Goal: Task Accomplishment & Management: Use online tool/utility

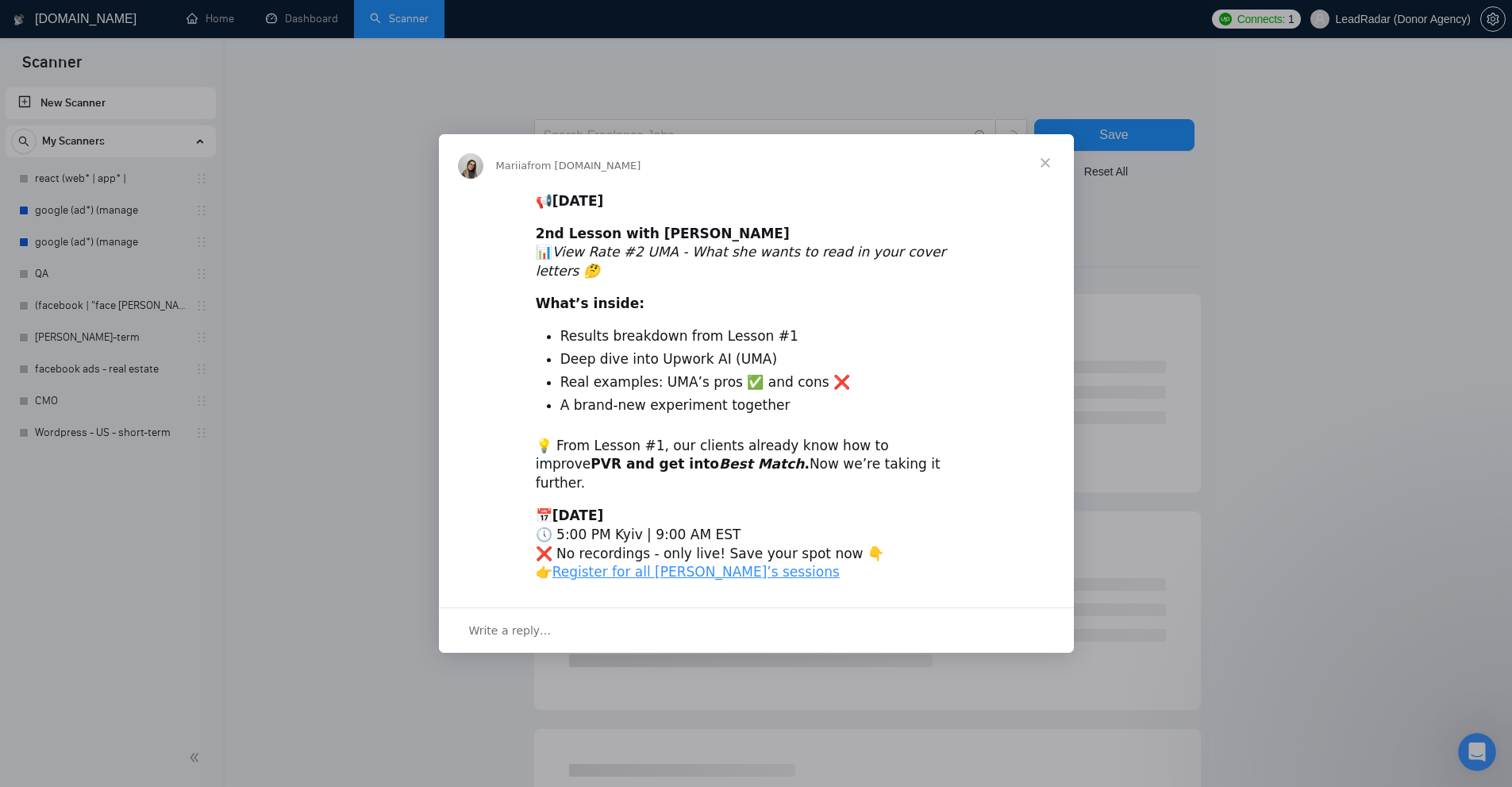
click at [1042, 180] on span "Close" at bounding box center [1045, 163] width 58 height 58
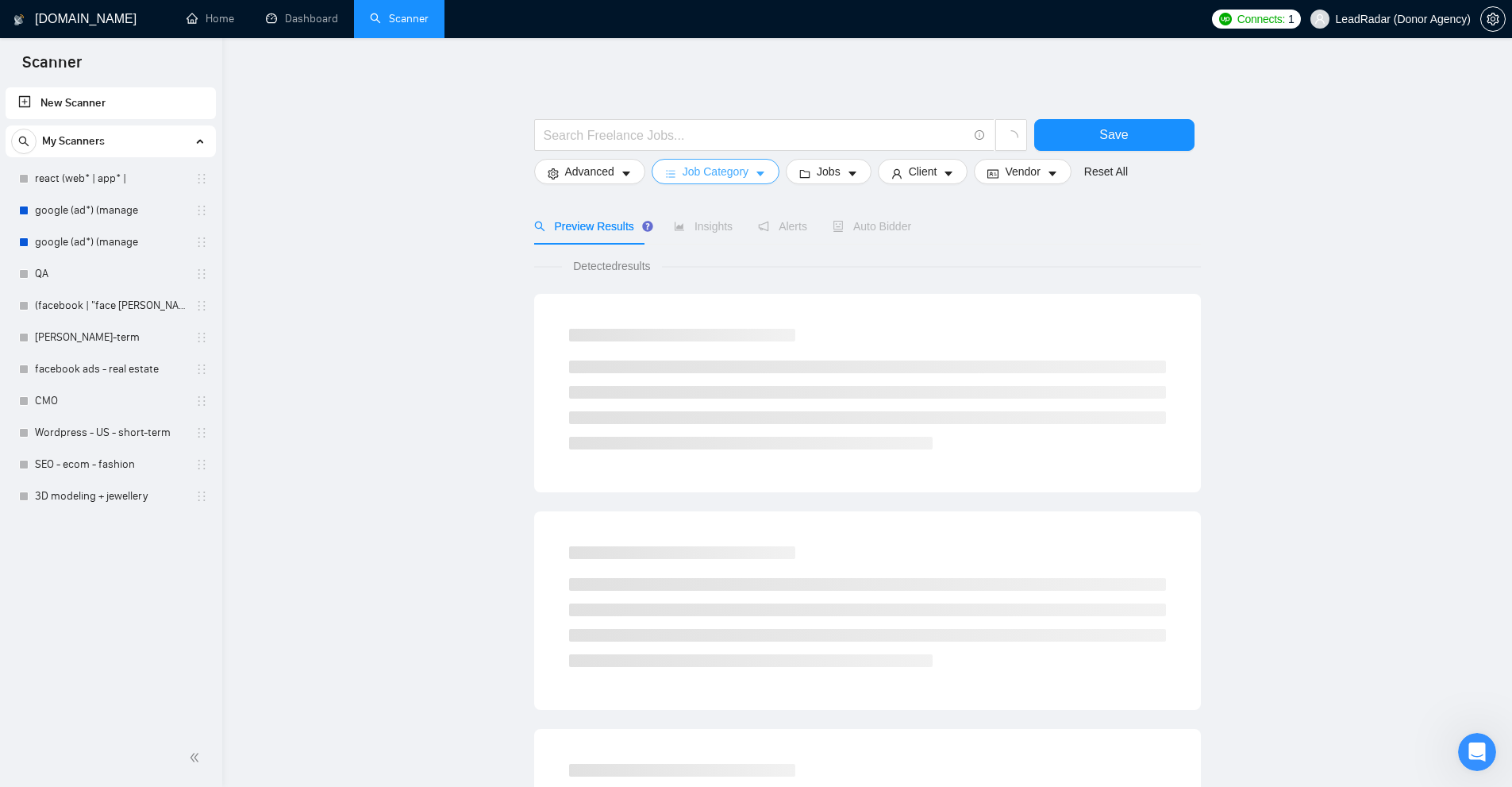
click at [710, 166] on span "Job Category" at bounding box center [715, 171] width 66 height 17
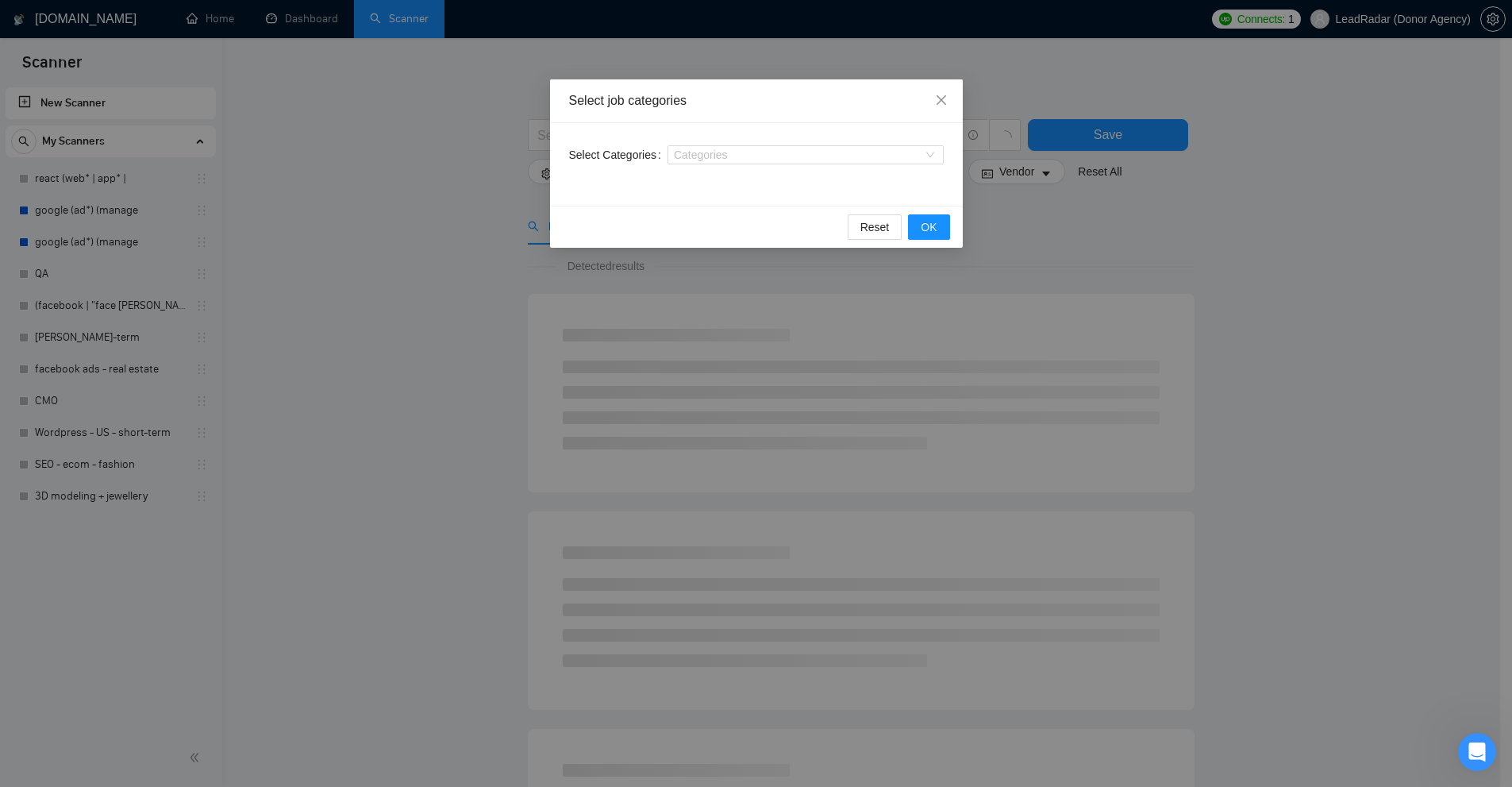
click at [1182, 275] on div "Select job categories Select Categories Categories Reset OK" at bounding box center [756, 393] width 1512 height 787
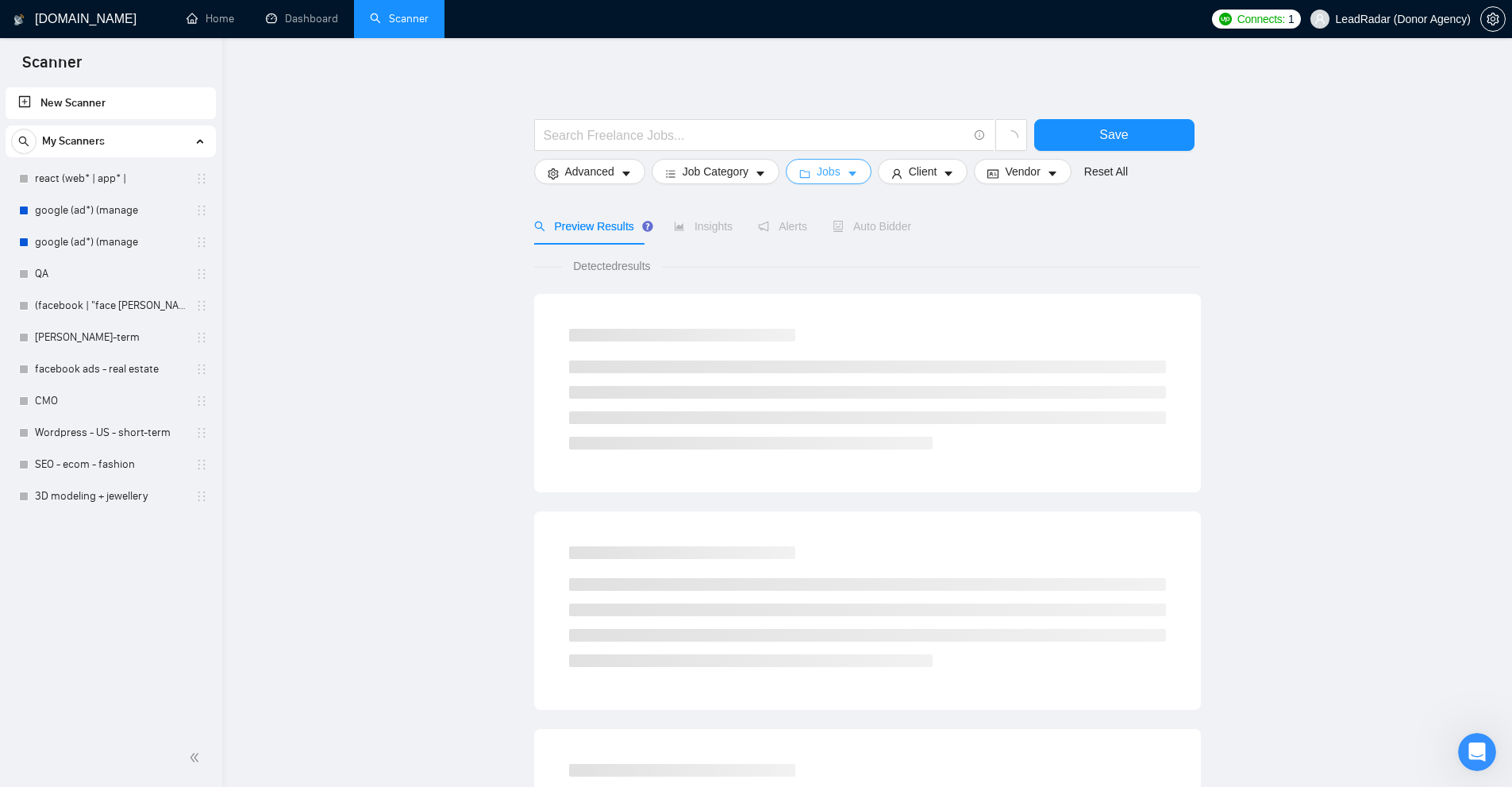
click at [803, 170] on icon "folder" at bounding box center [805, 174] width 11 height 11
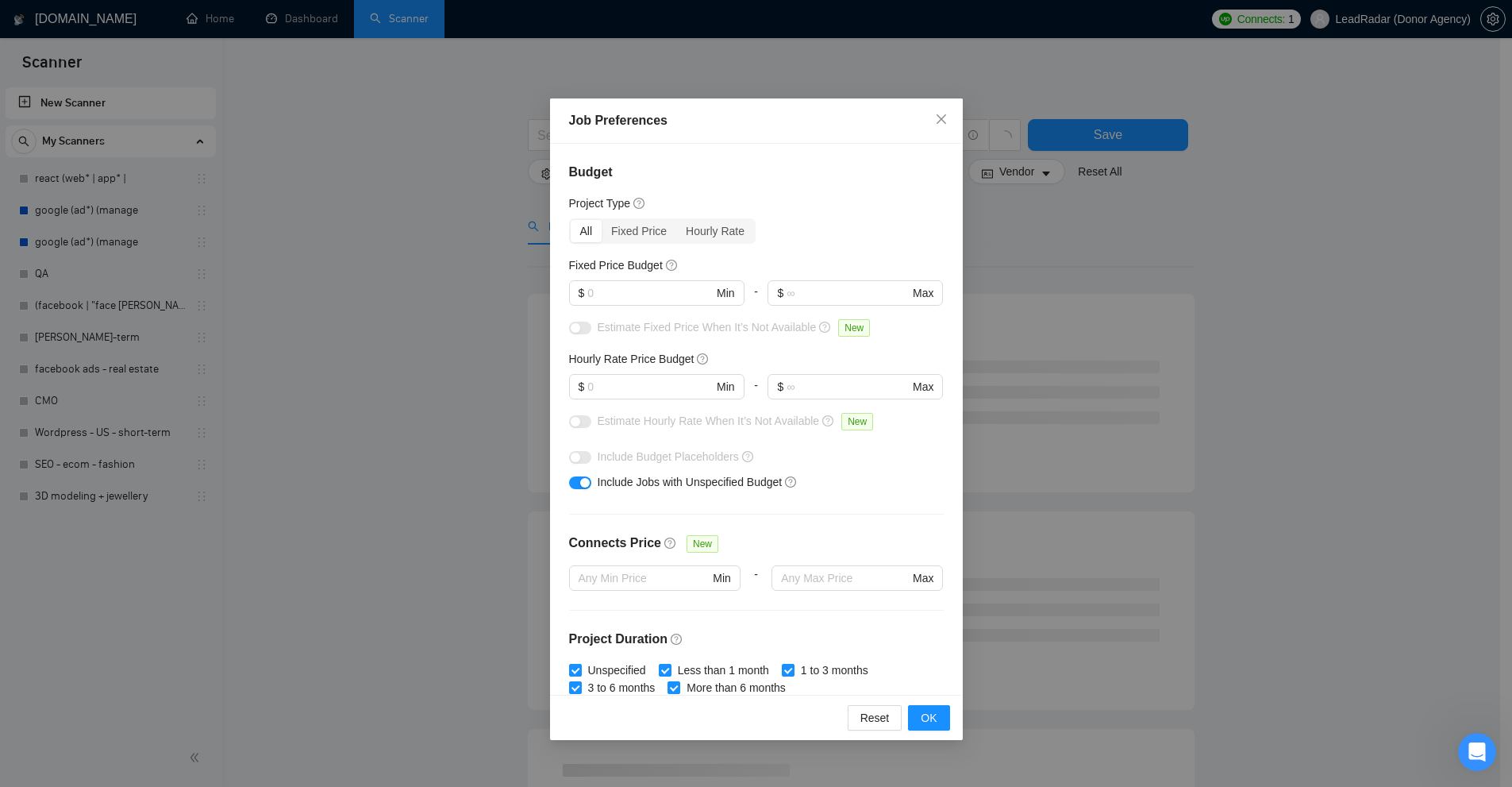
scroll to position [344, 0]
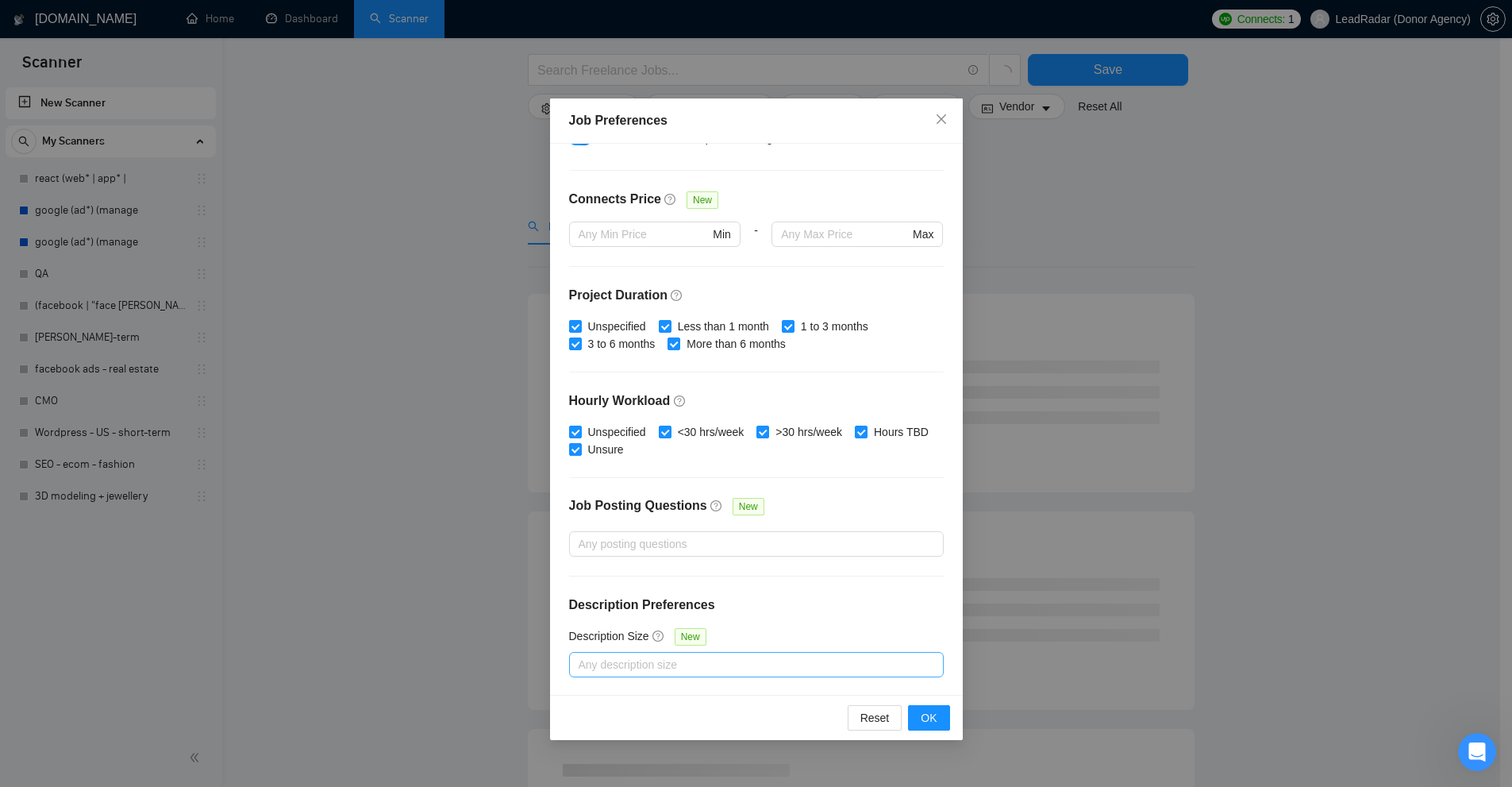
click at [694, 657] on div at bounding box center [749, 665] width 351 height 19
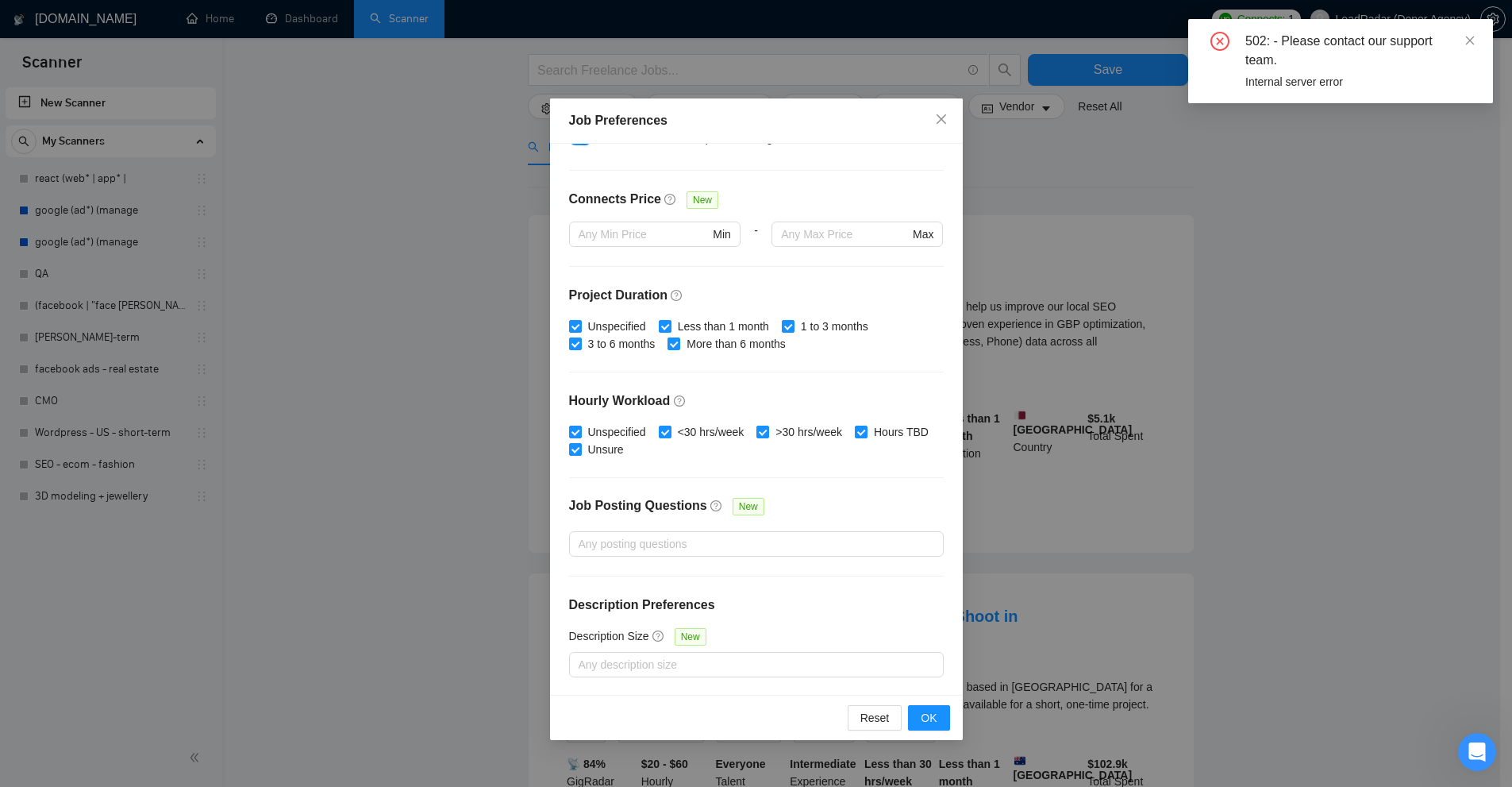
click at [770, 595] on h4 "Description Preferences" at bounding box center [756, 604] width 375 height 19
click at [643, 604] on link "Learn more" at bounding box center [644, 607] width 58 height 13
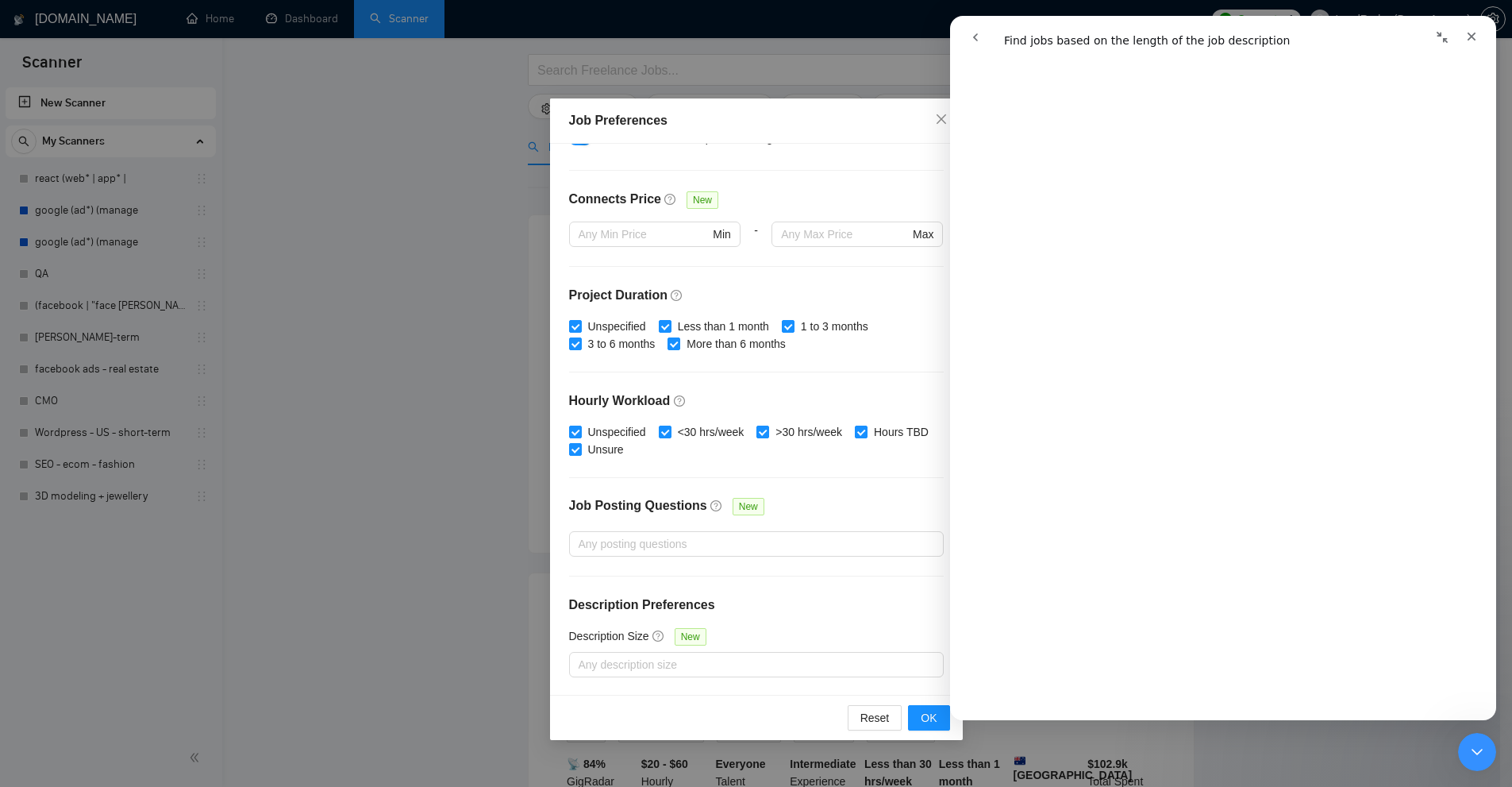
scroll to position [635, 0]
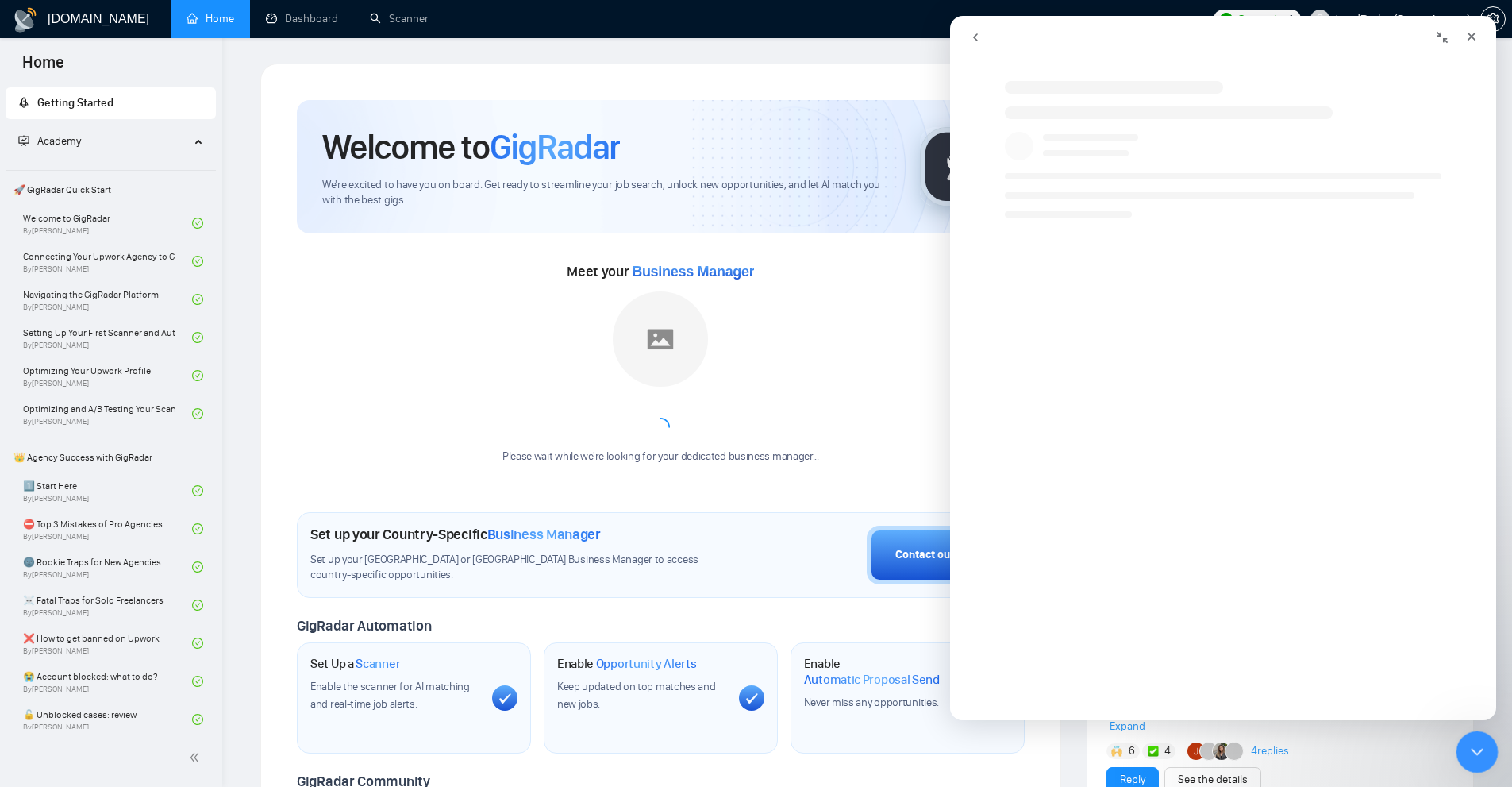
click at [1477, 753] on icon "Close Intercom Messenger" at bounding box center [1474, 749] width 19 height 19
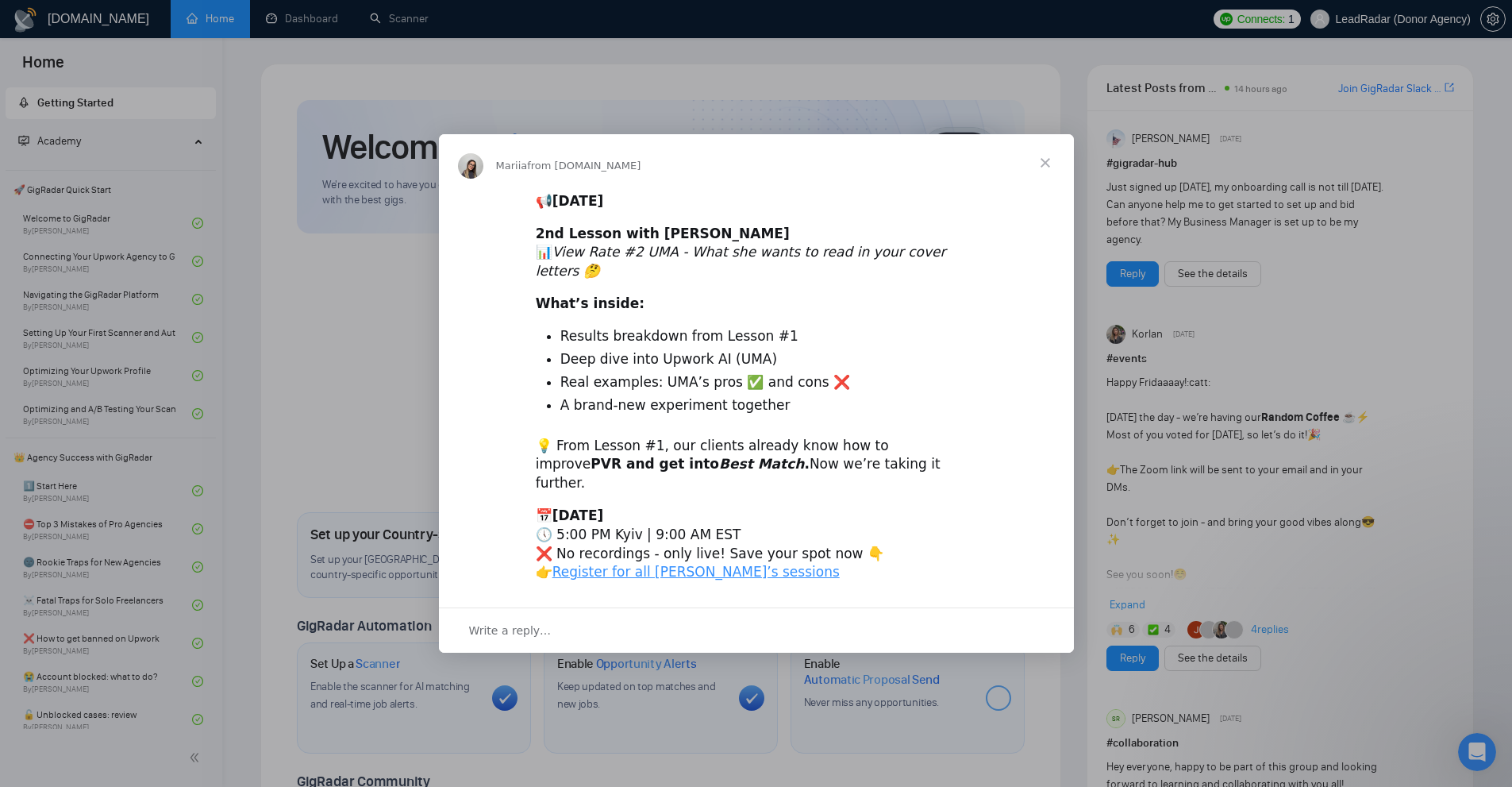
click at [1063, 179] on span "Close" at bounding box center [1045, 163] width 58 height 58
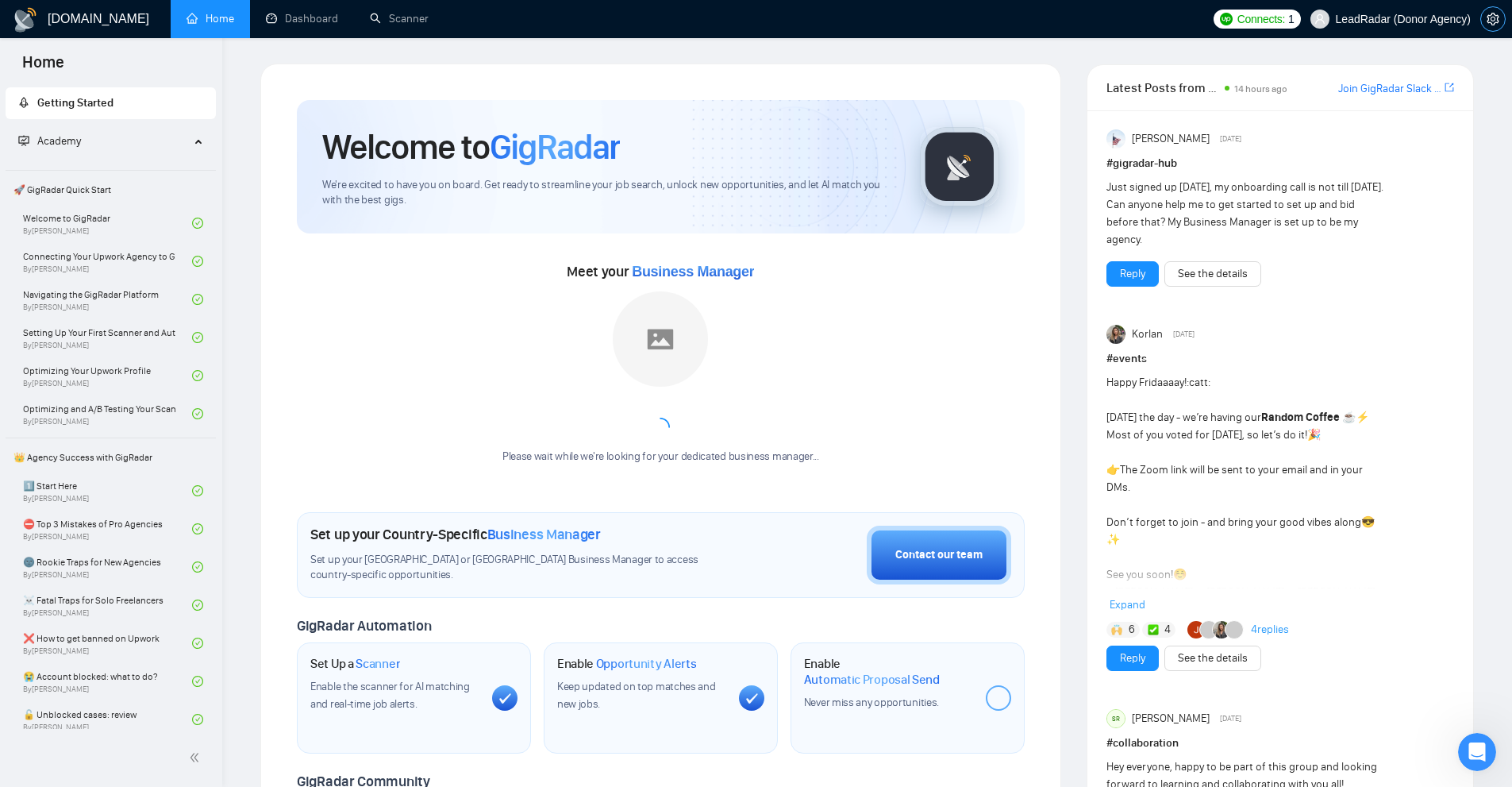
click at [1496, 16] on icon "setting" at bounding box center [1493, 19] width 13 height 13
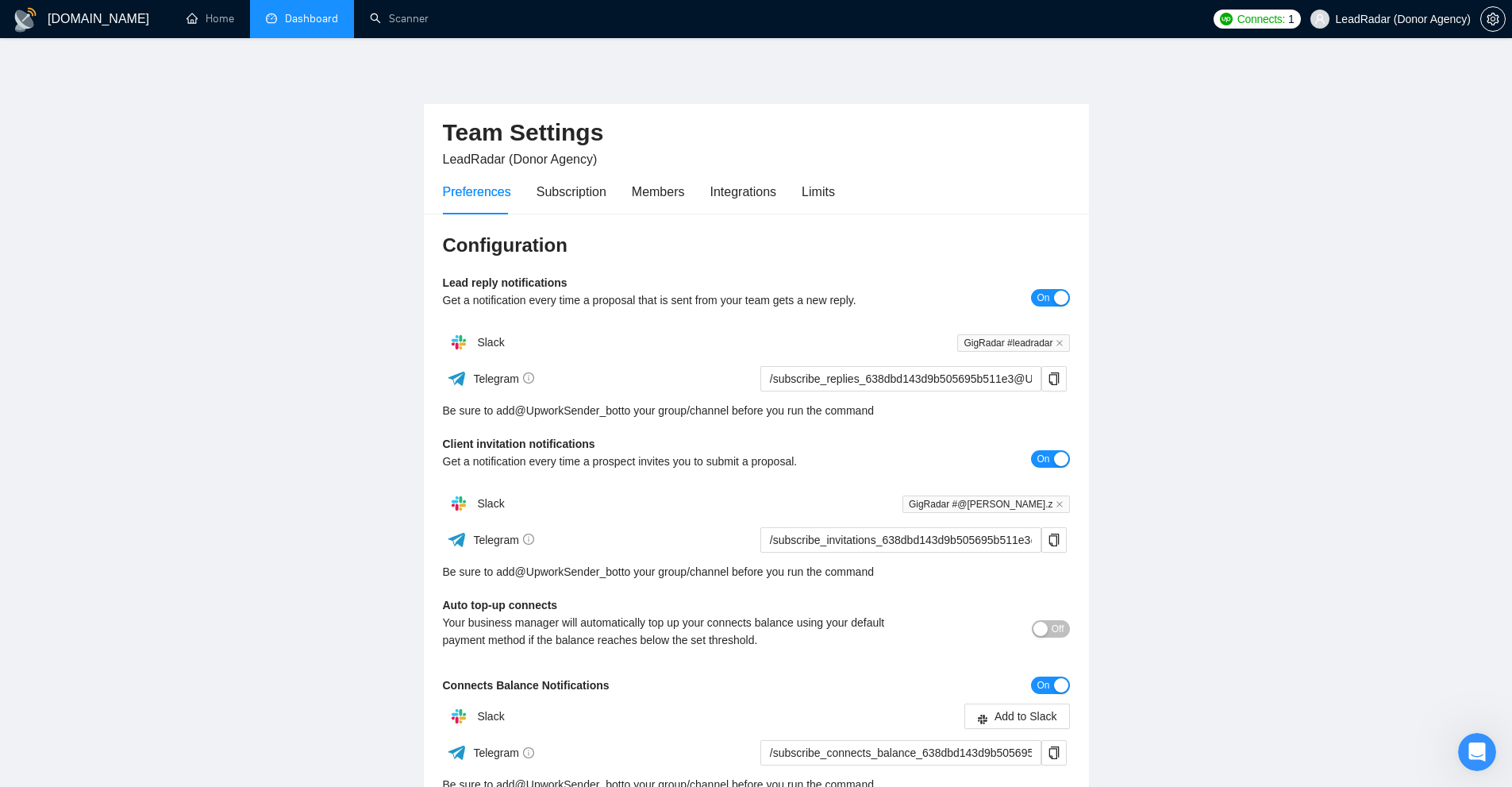
click at [320, 23] on link "Dashboard" at bounding box center [302, 18] width 72 height 13
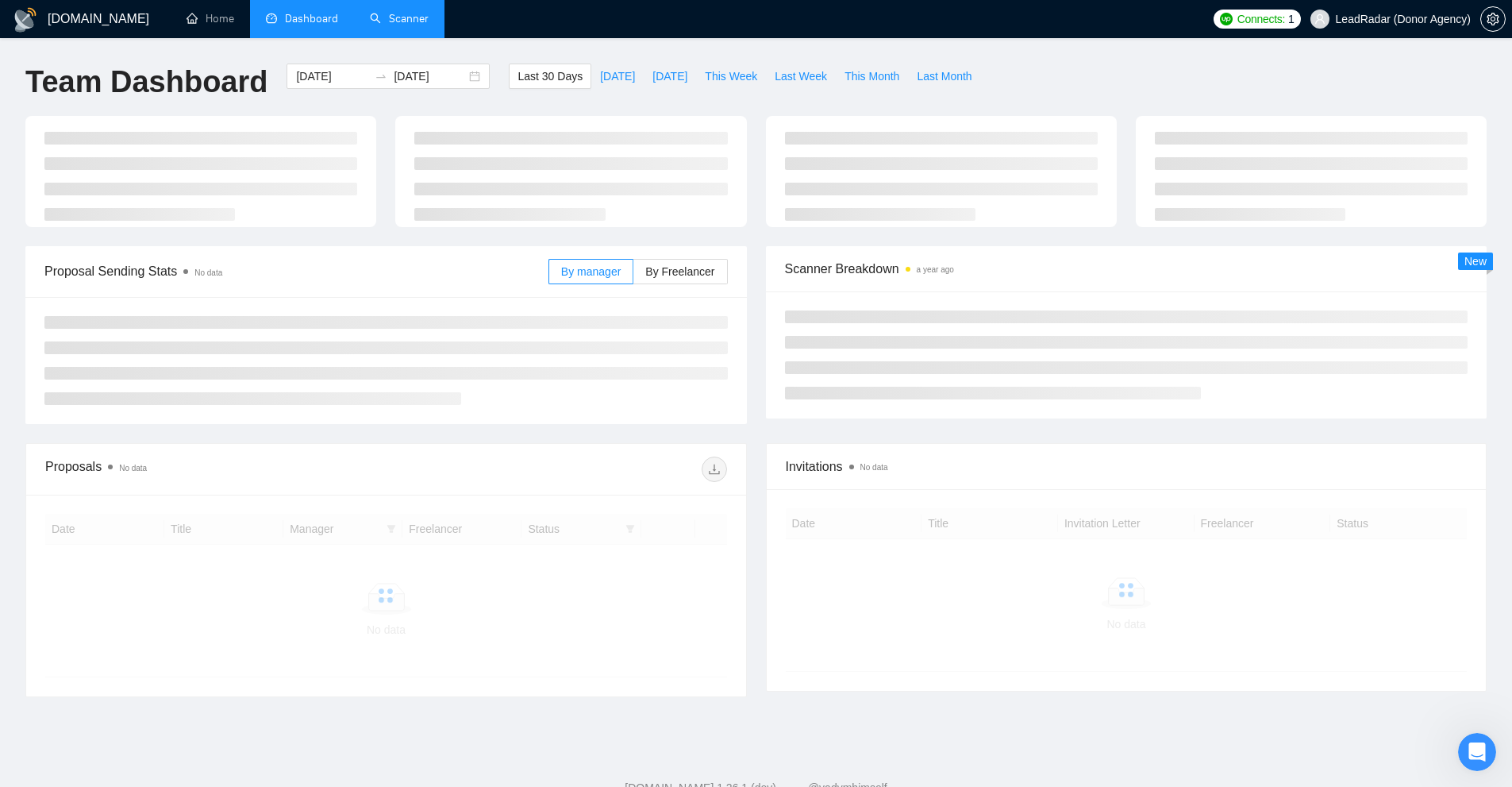
click at [414, 21] on link "Scanner" at bounding box center [399, 18] width 58 height 13
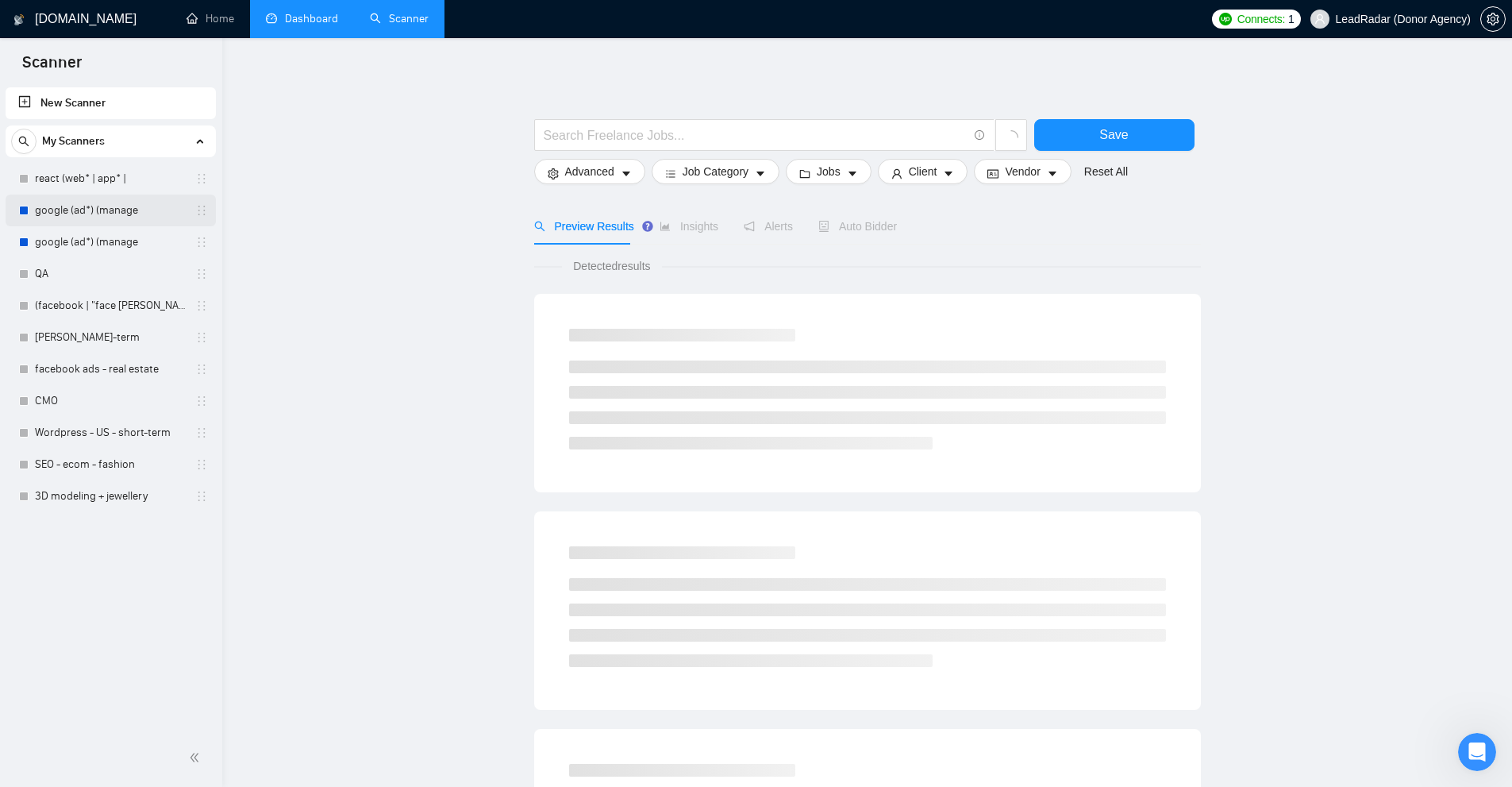
click at [124, 203] on link "google (ad*) (manage" at bounding box center [111, 210] width 151 height 31
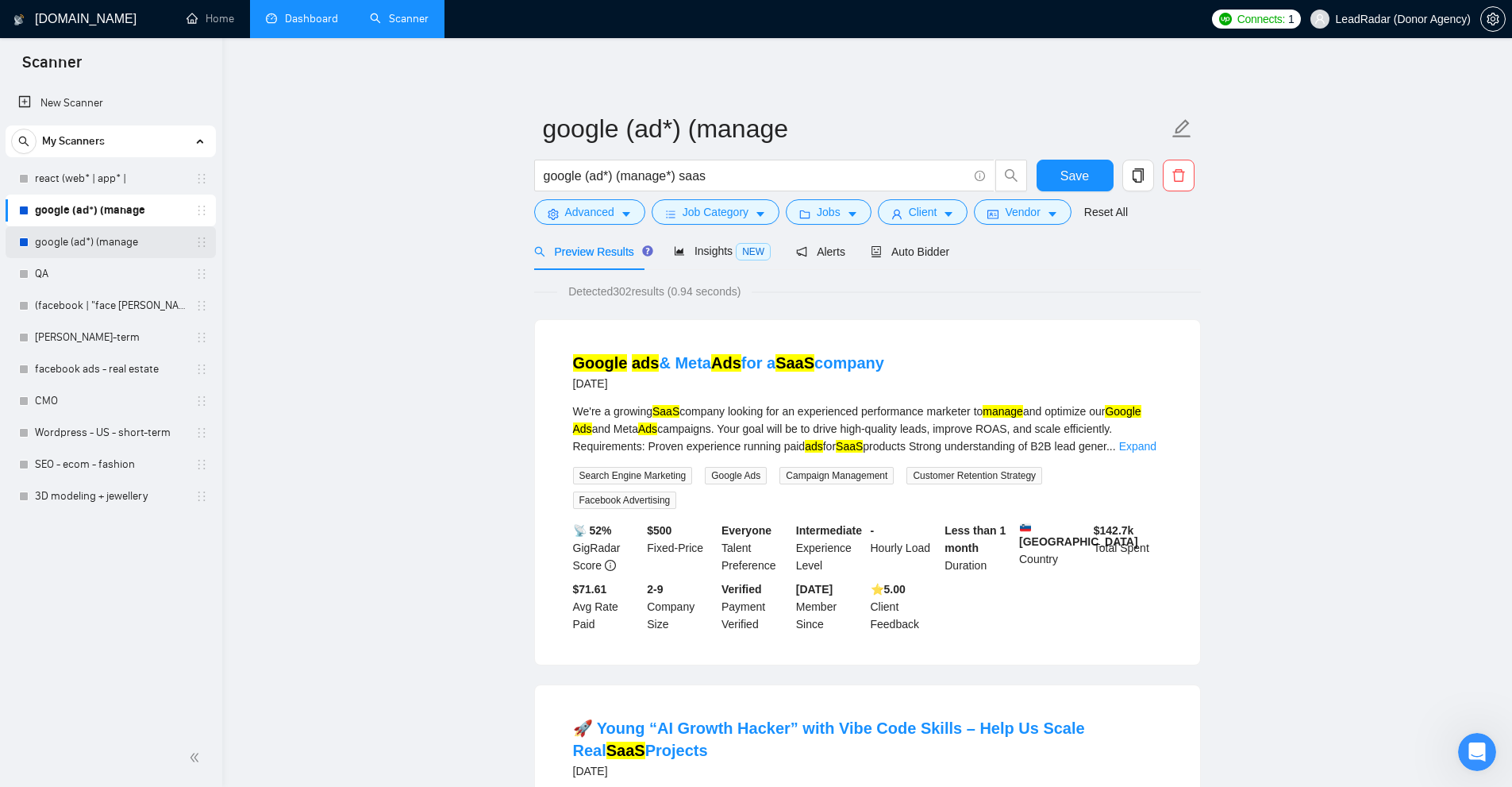
click at [124, 241] on link "google (ad*) (manage" at bounding box center [111, 242] width 151 height 31
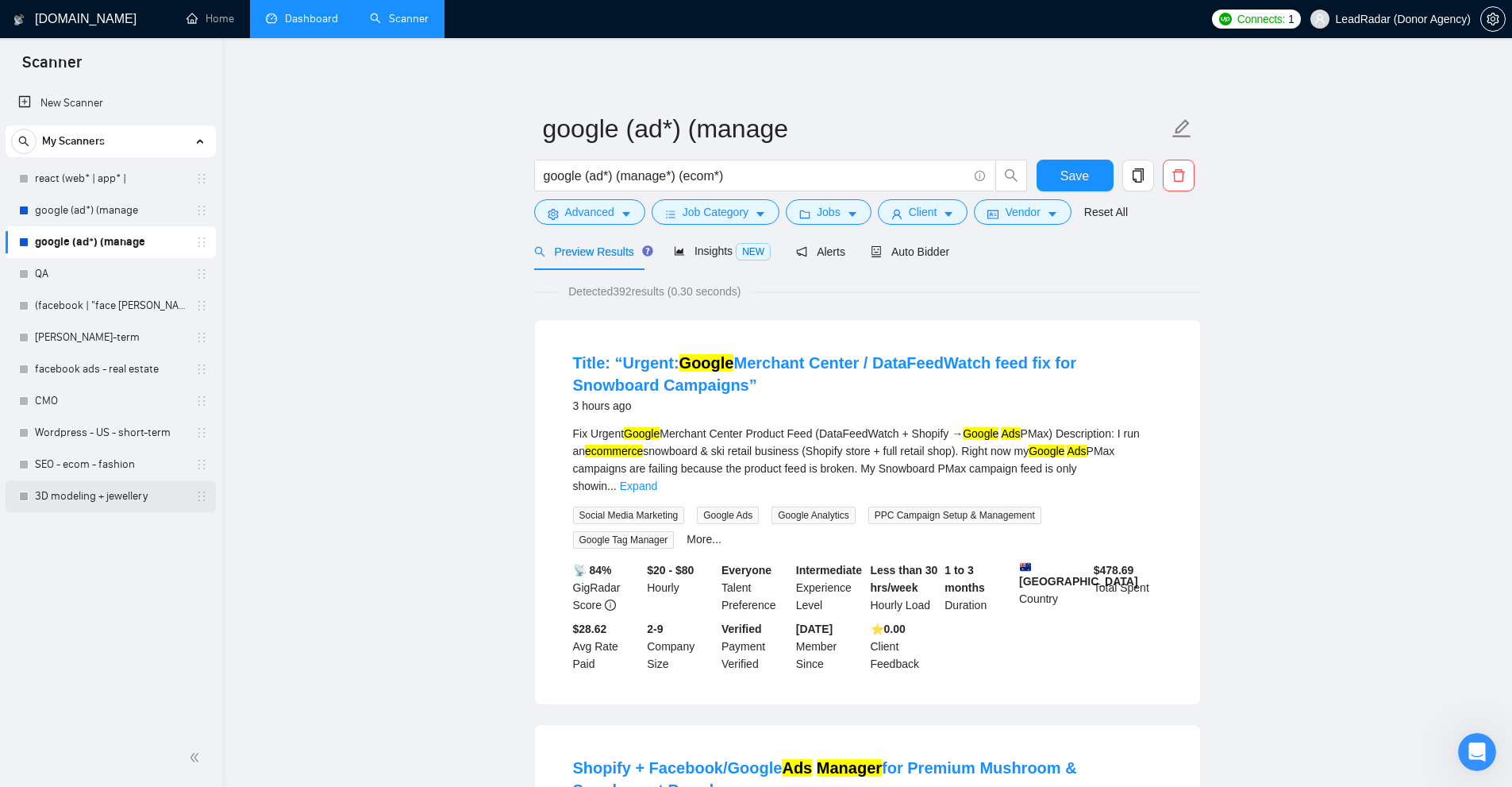
click at [90, 487] on link "3D modeling + jewellery" at bounding box center [111, 496] width 151 height 31
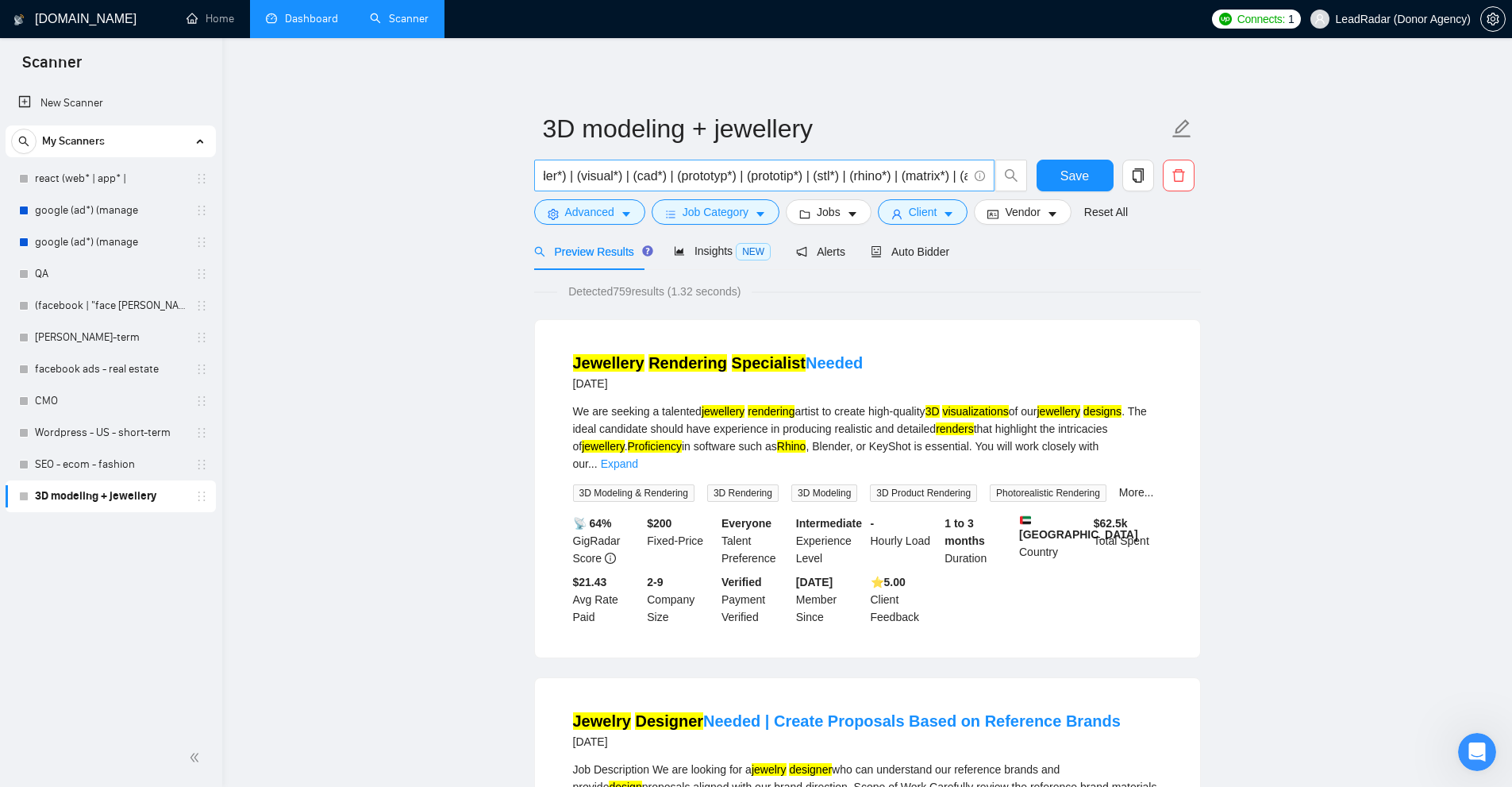
scroll to position [0, 700]
click at [719, 174] on input "((3d*) | "3 d" | "three-dimentional" | "photorealistic") ((design*) | specialis…" at bounding box center [756, 176] width 424 height 20
click at [68, 457] on link "SEO - ecom - fashion" at bounding box center [111, 464] width 151 height 31
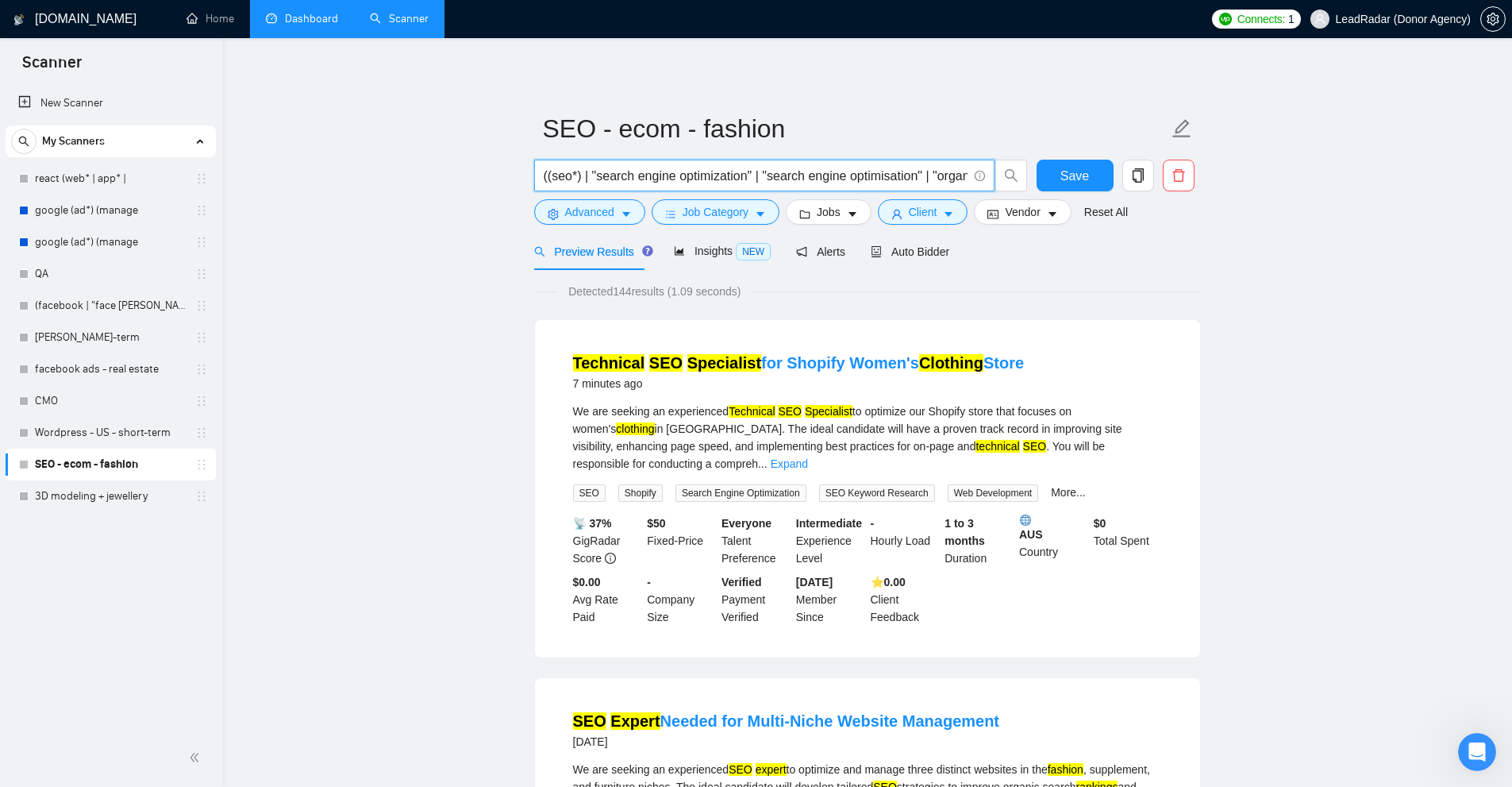
click at [691, 170] on input "((seo*) | "search engine optimization" | "search engine optimisation" | "organi…" at bounding box center [756, 176] width 424 height 20
click at [97, 427] on link "Wordpress - US - short-term" at bounding box center [111, 433] width 151 height 31
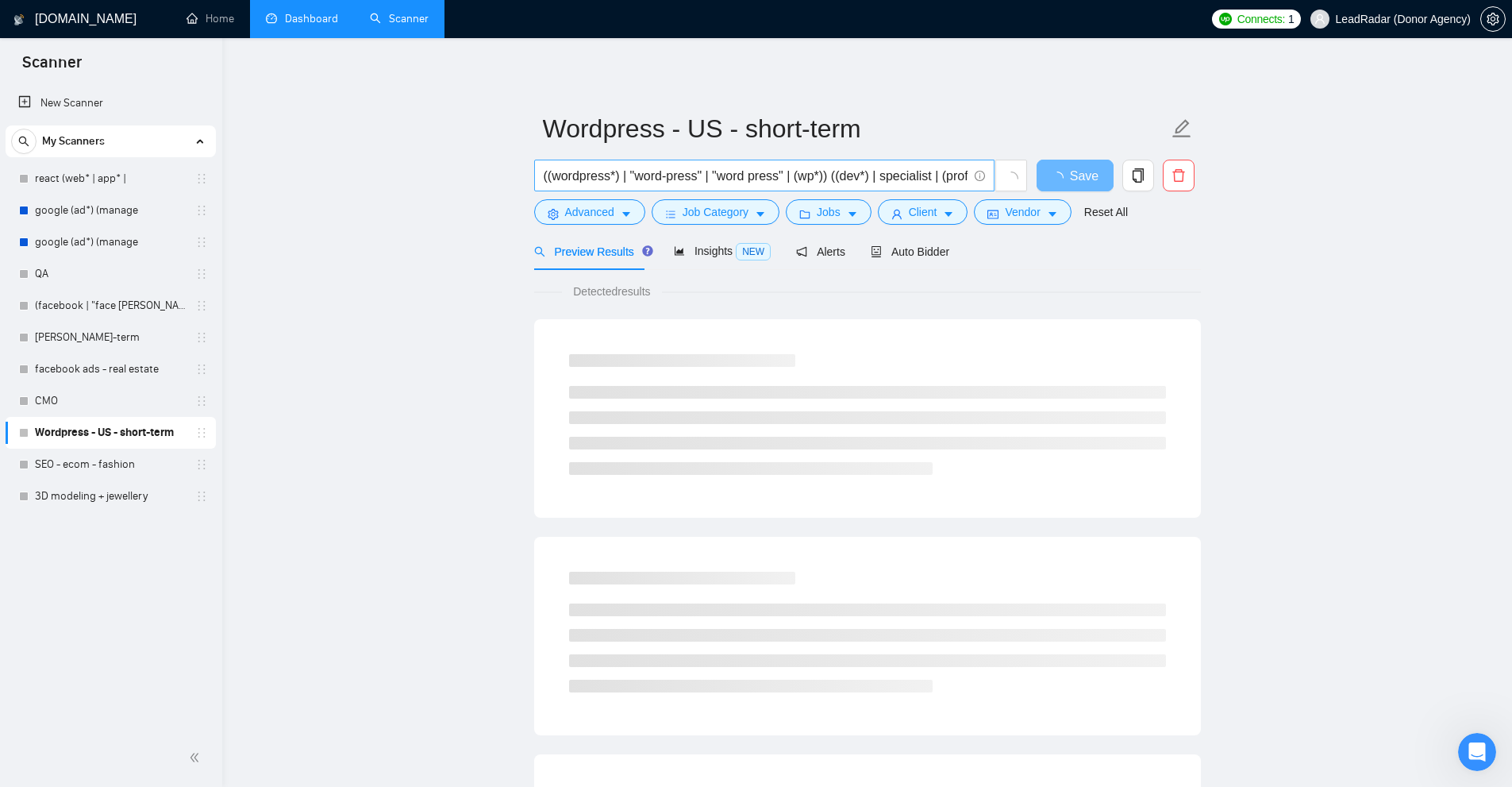
scroll to position [0, 679]
click at [878, 171] on input "((wordpress*) | "word-press" | "word press" | (wp*)) ((dev*) | specialist | (pr…" at bounding box center [756, 176] width 424 height 20
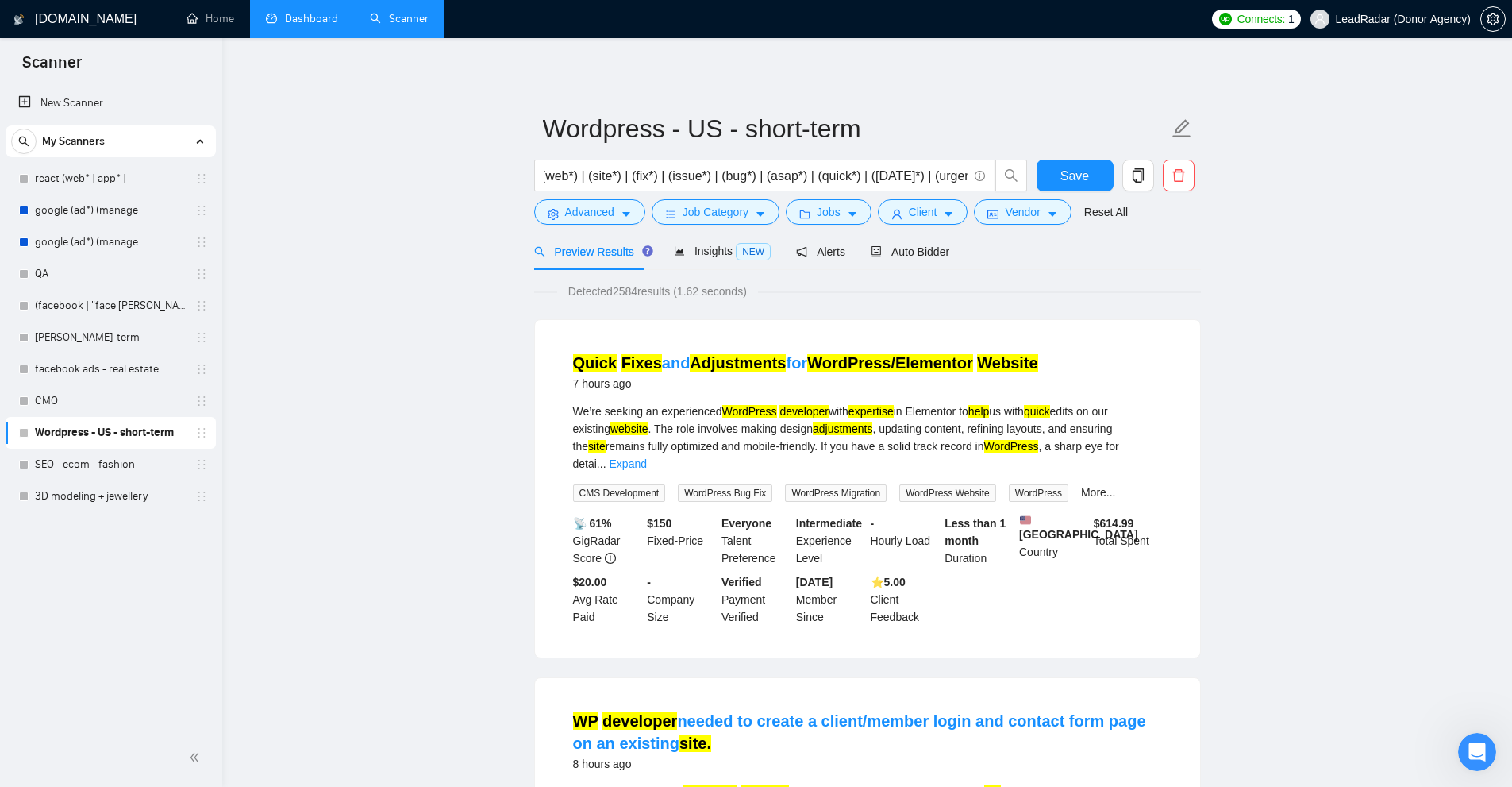
scroll to position [0, 0]
click at [71, 398] on link "CMO" at bounding box center [111, 400] width 151 height 31
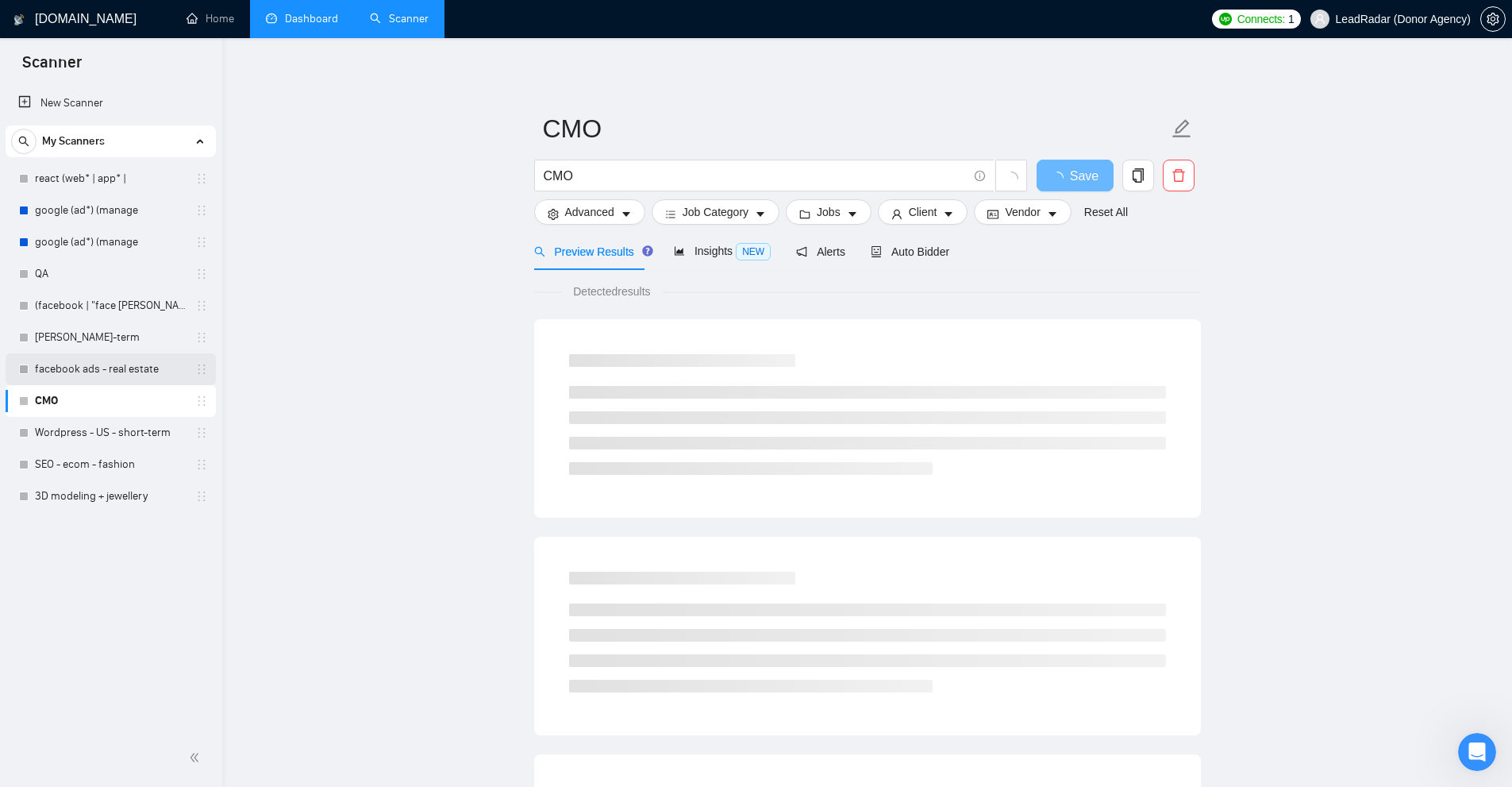
click at [94, 371] on link "facebook ads - real estate" at bounding box center [111, 369] width 151 height 31
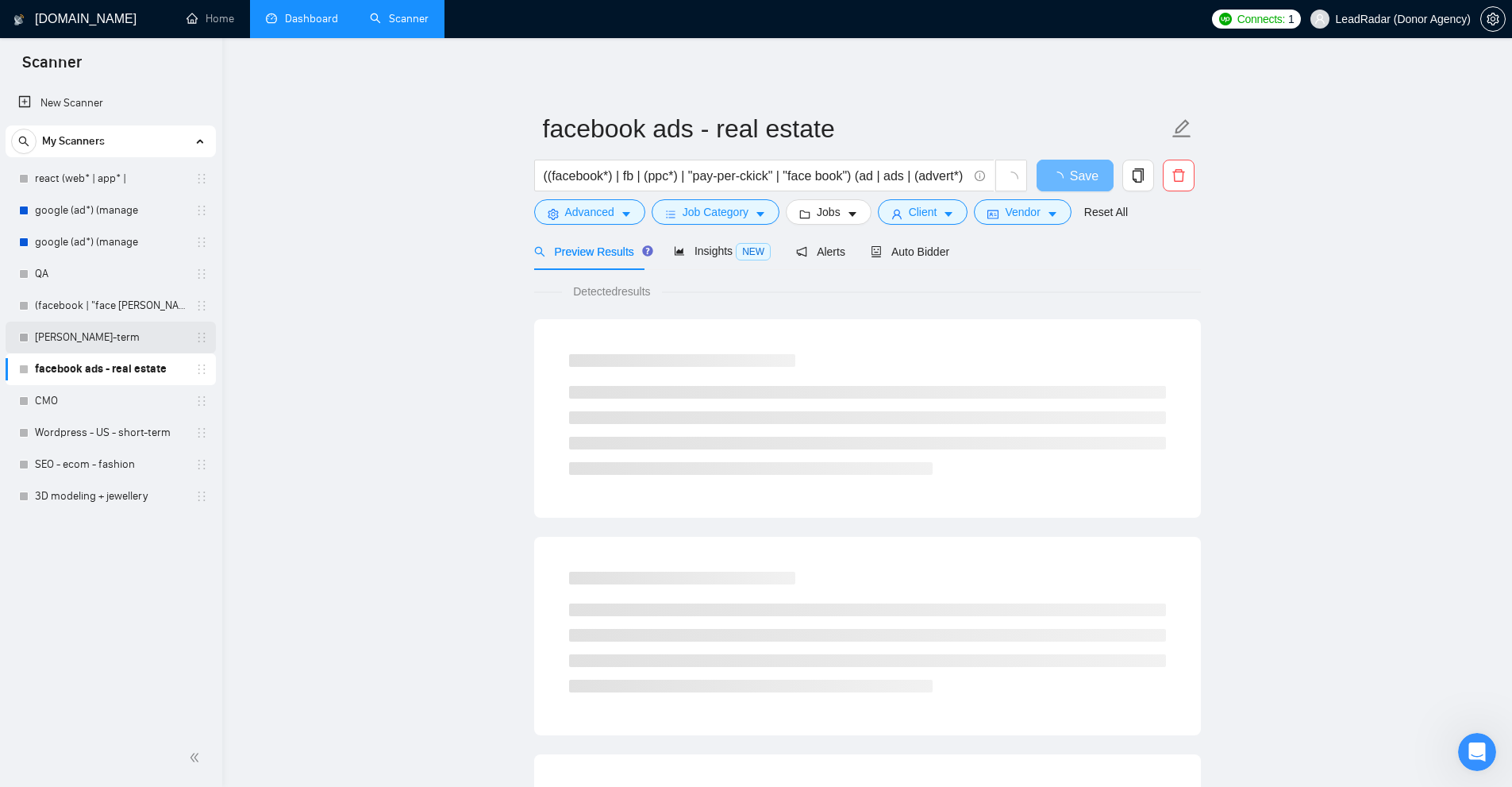
click at [110, 343] on link "[PERSON_NAME]-term" at bounding box center [111, 337] width 151 height 31
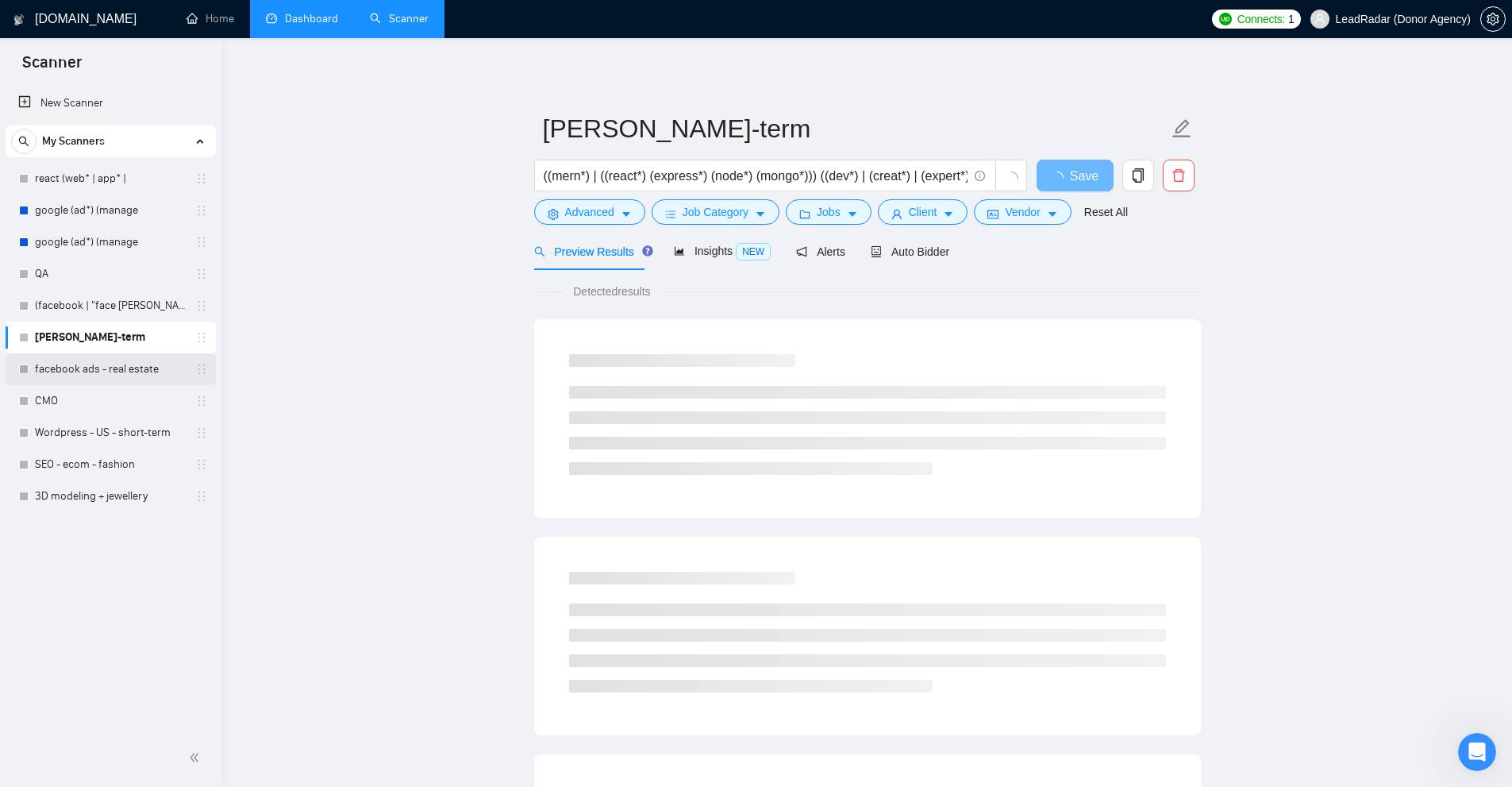
click at [110, 367] on link "facebook ads - real estate" at bounding box center [111, 369] width 151 height 31
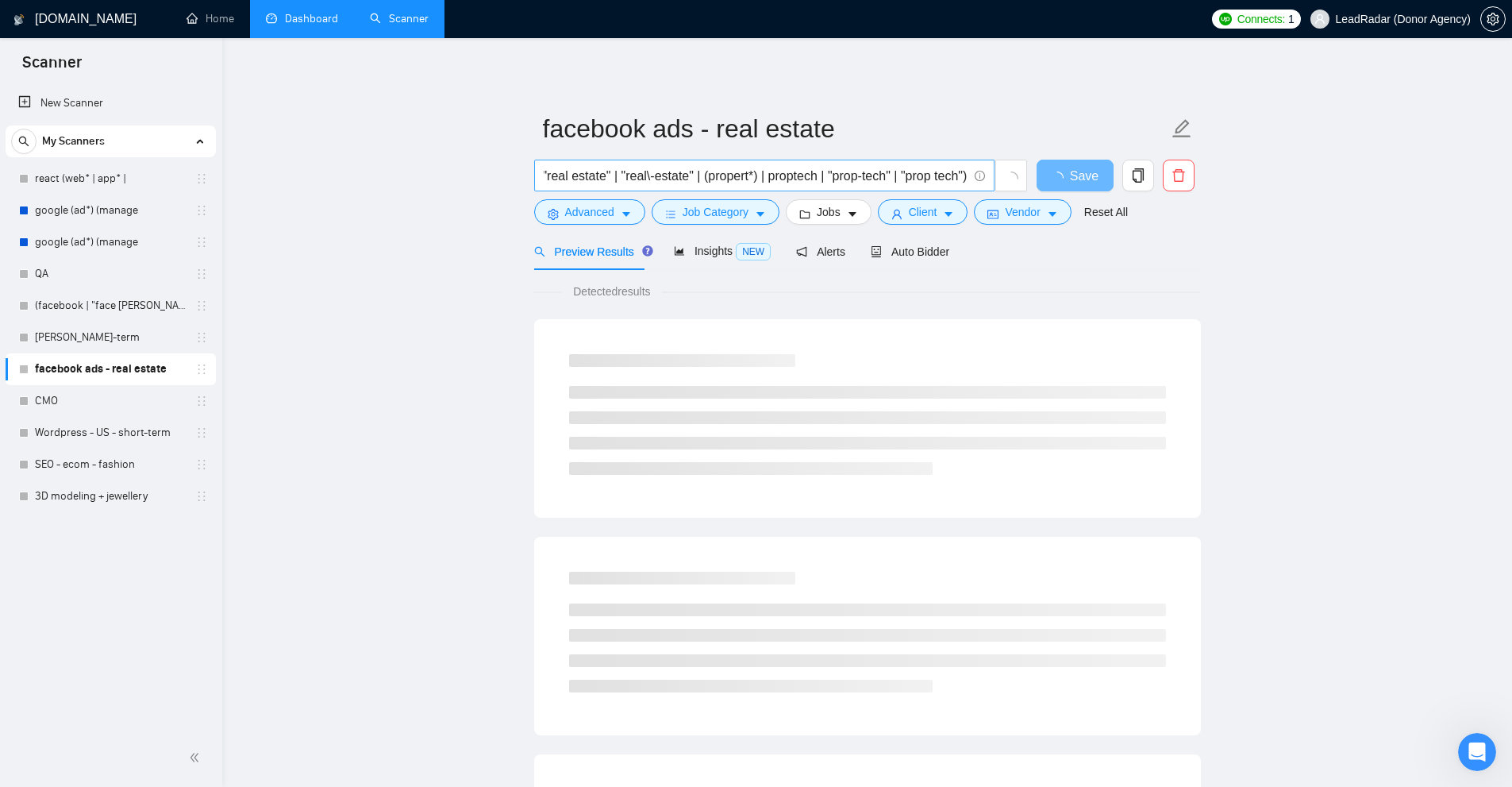
click at [812, 176] on input "((facebook*) | fb | (ppc*) | "pay-per-ckick" | "face book") (ad | ads | (advert…" at bounding box center [756, 176] width 424 height 20
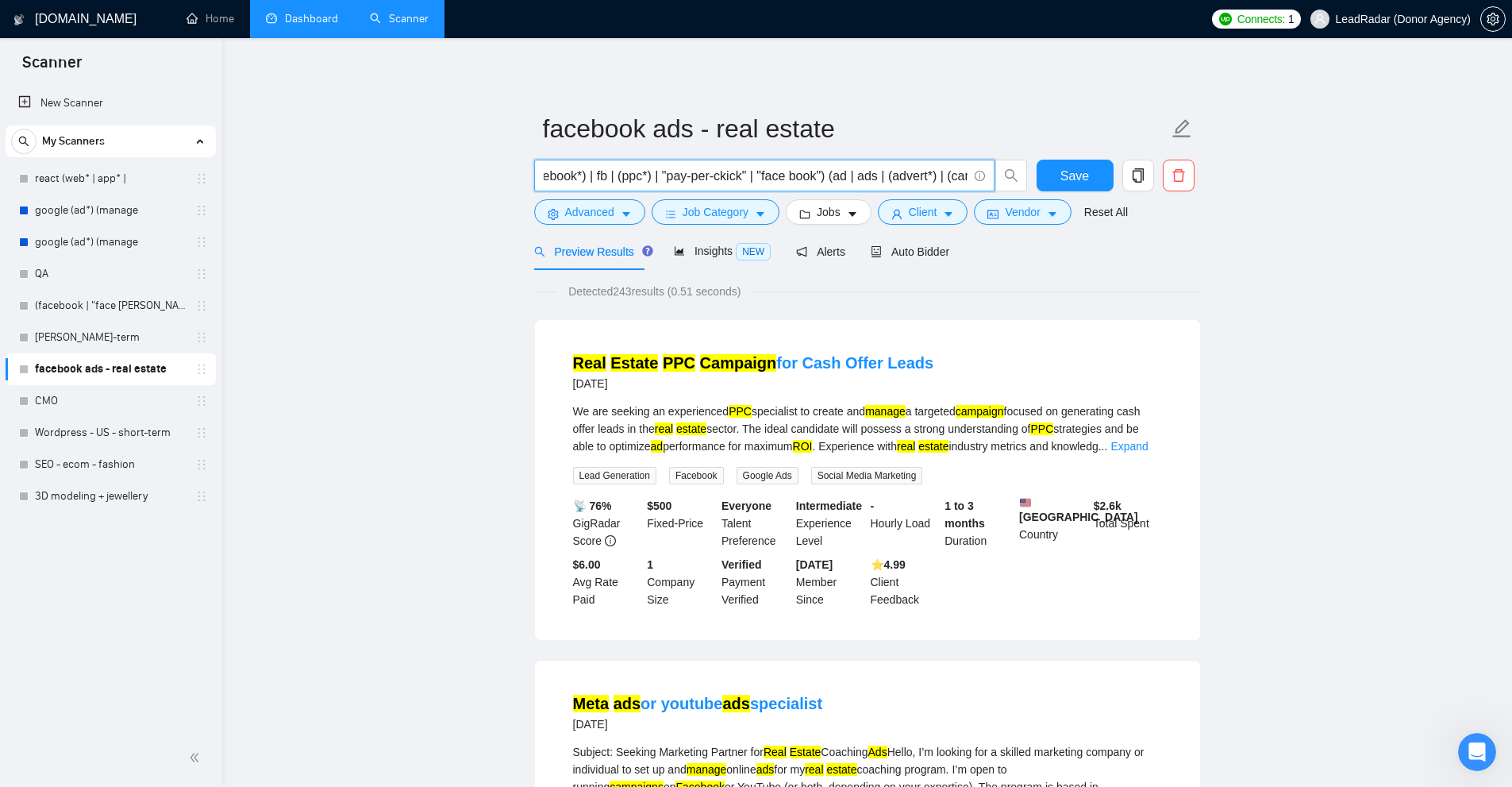
scroll to position [0, 0]
click at [62, 336] on link "[PERSON_NAME]-term" at bounding box center [111, 337] width 151 height 31
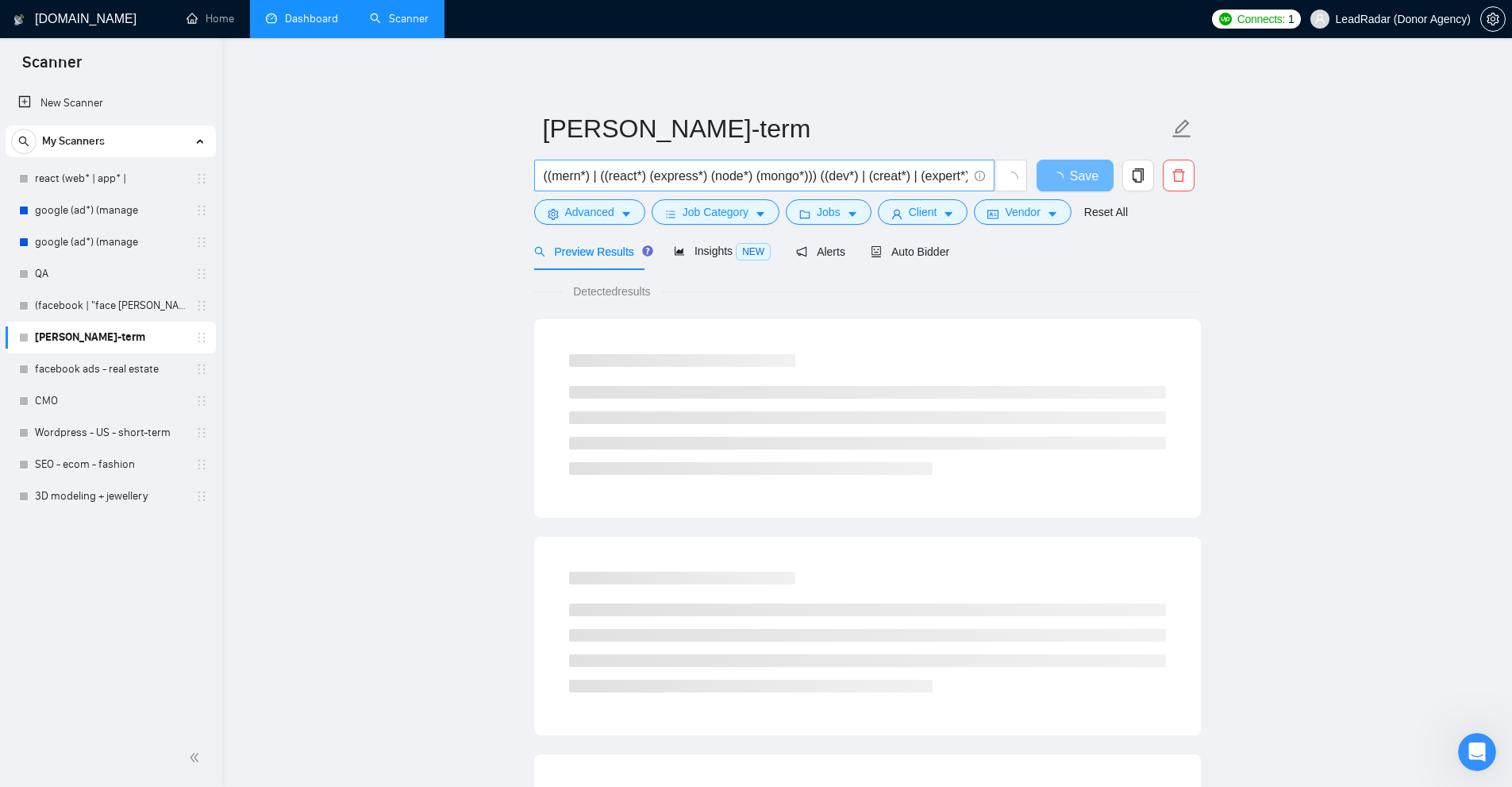
scroll to position [0, 33]
